Goal: Task Accomplishment & Management: Manage account settings

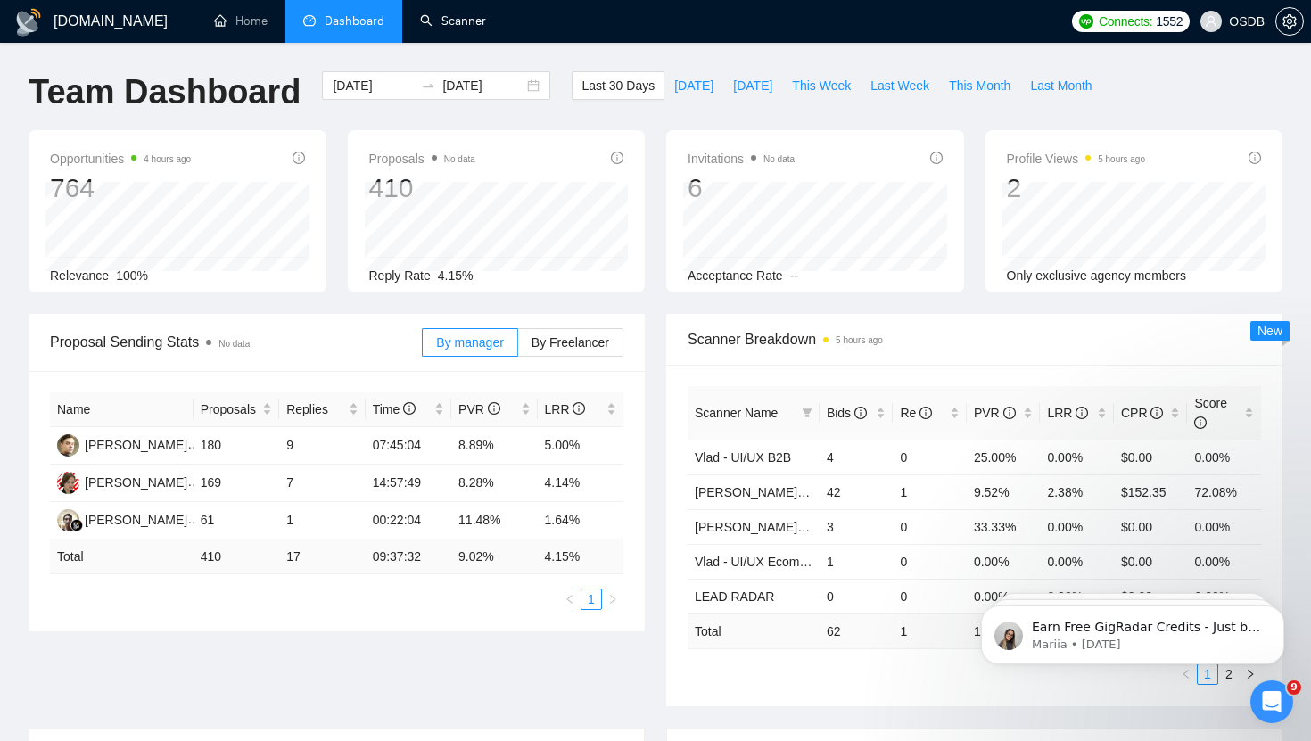
click at [459, 16] on link "Scanner" at bounding box center [453, 20] width 66 height 15
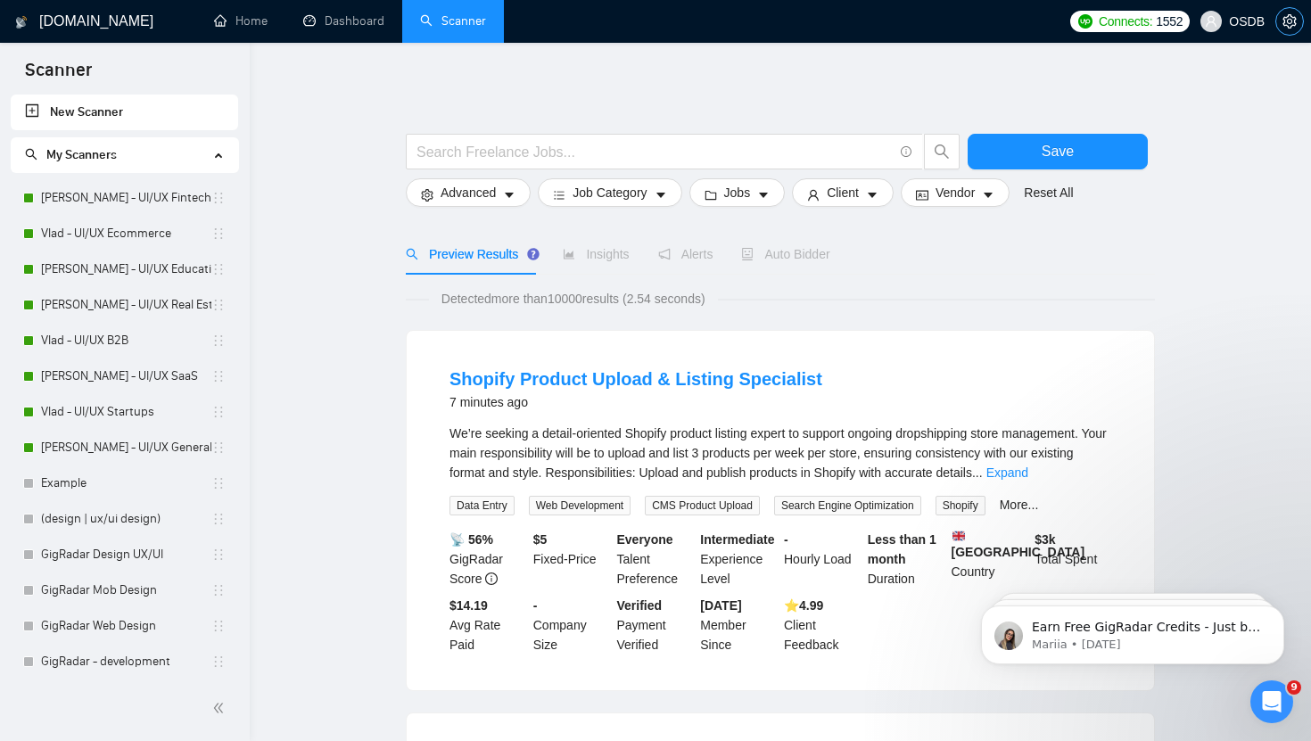
click at [1283, 31] on button "button" at bounding box center [1289, 21] width 29 height 29
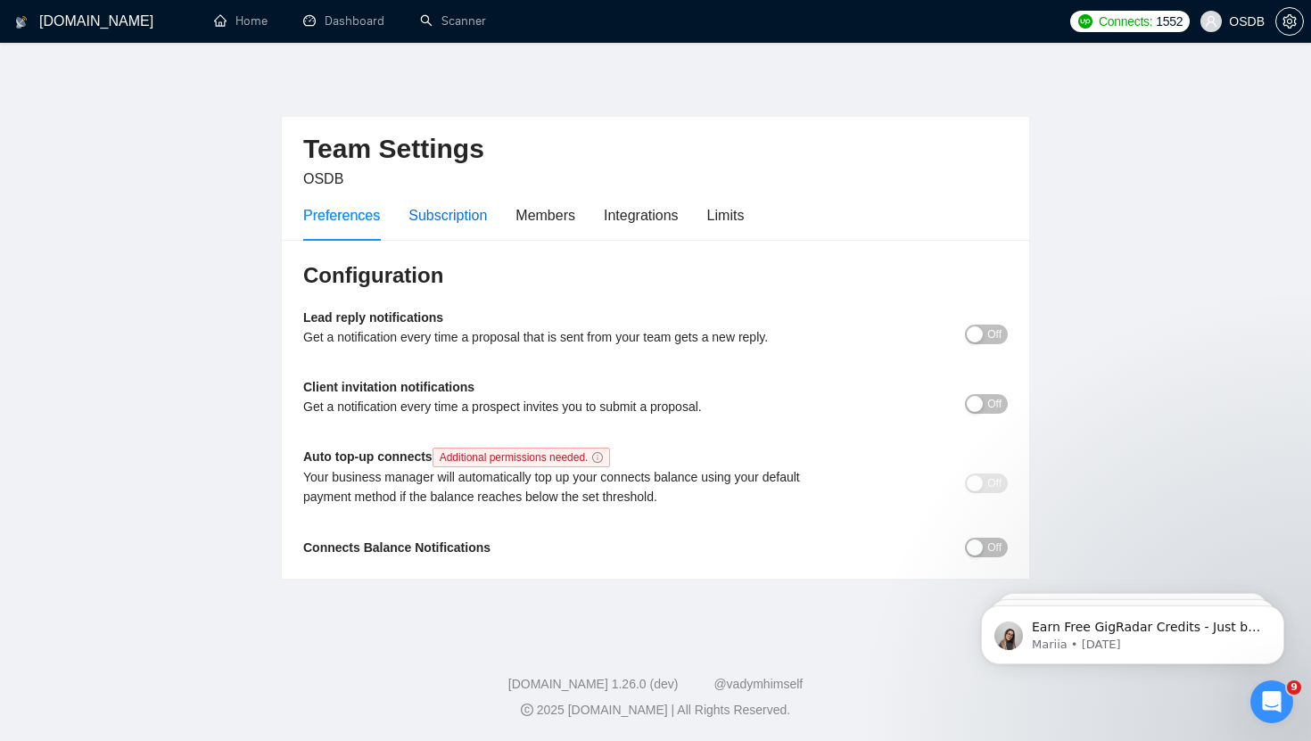
click at [450, 211] on div "Subscription" at bounding box center [447, 215] width 78 height 22
